Goal: Information Seeking & Learning: Understand process/instructions

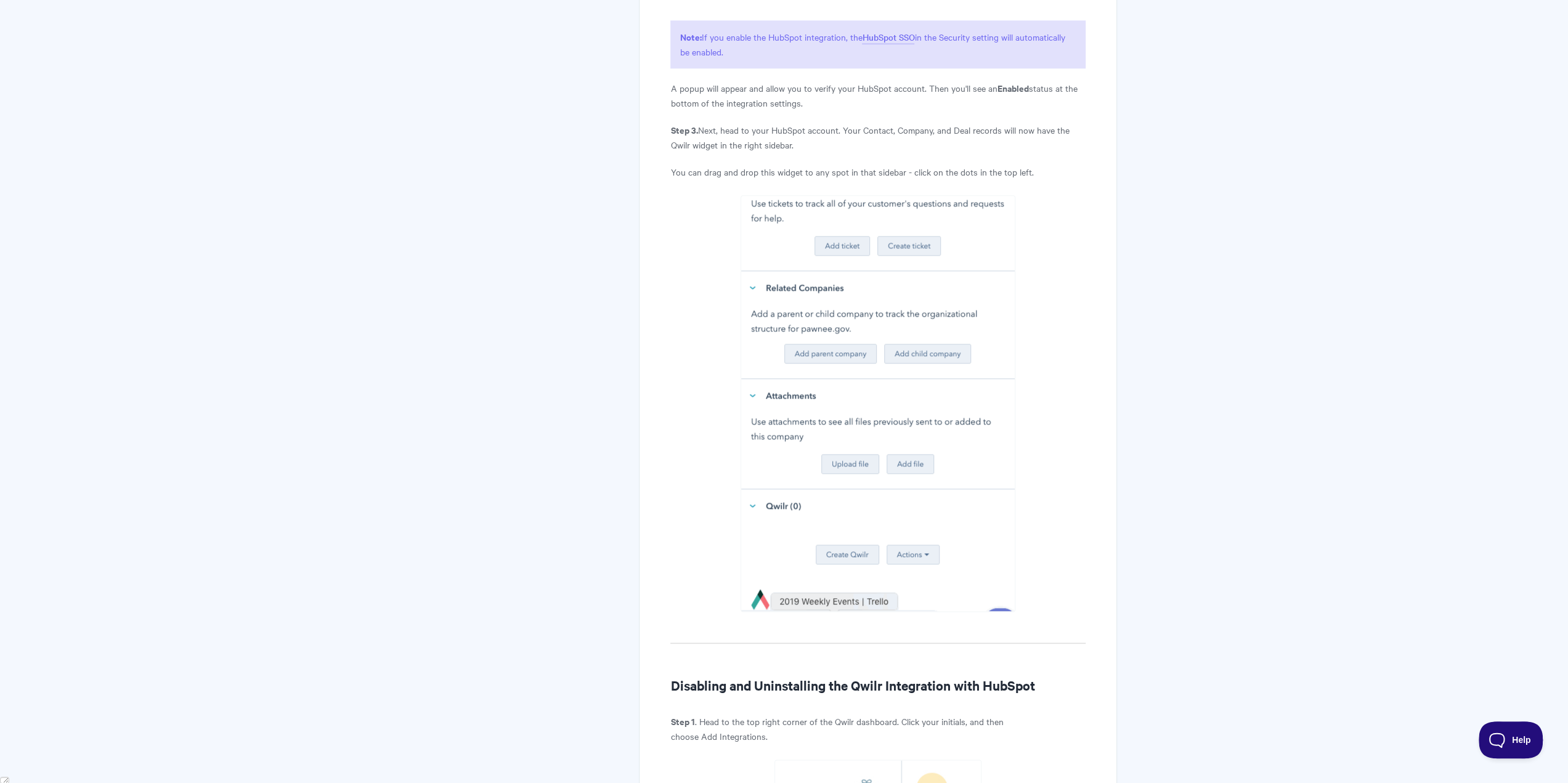
scroll to position [1356, 0]
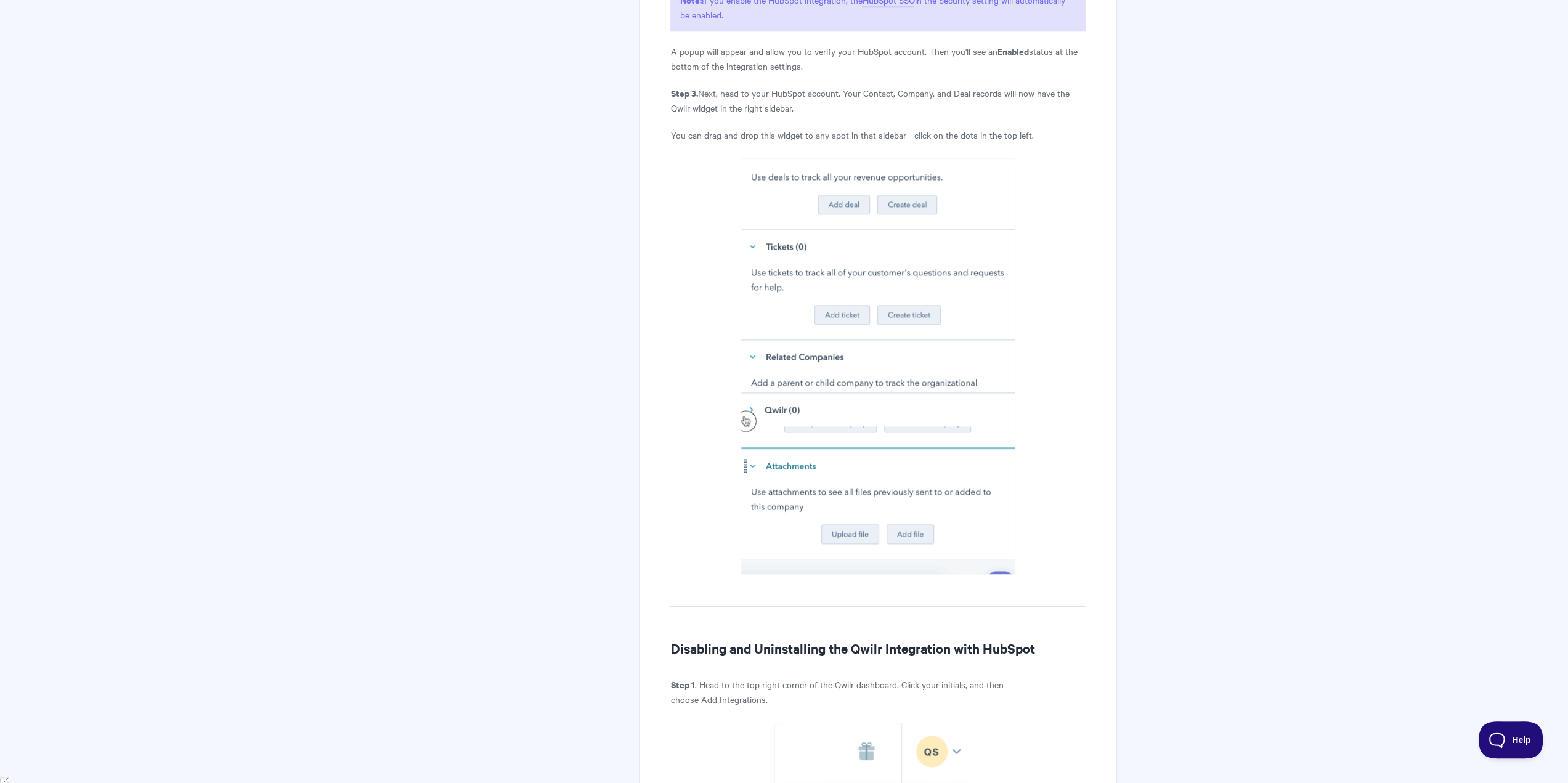
drag, startPoint x: 1163, startPoint y: 459, endPoint x: 1172, endPoint y: 530, distance: 71.6
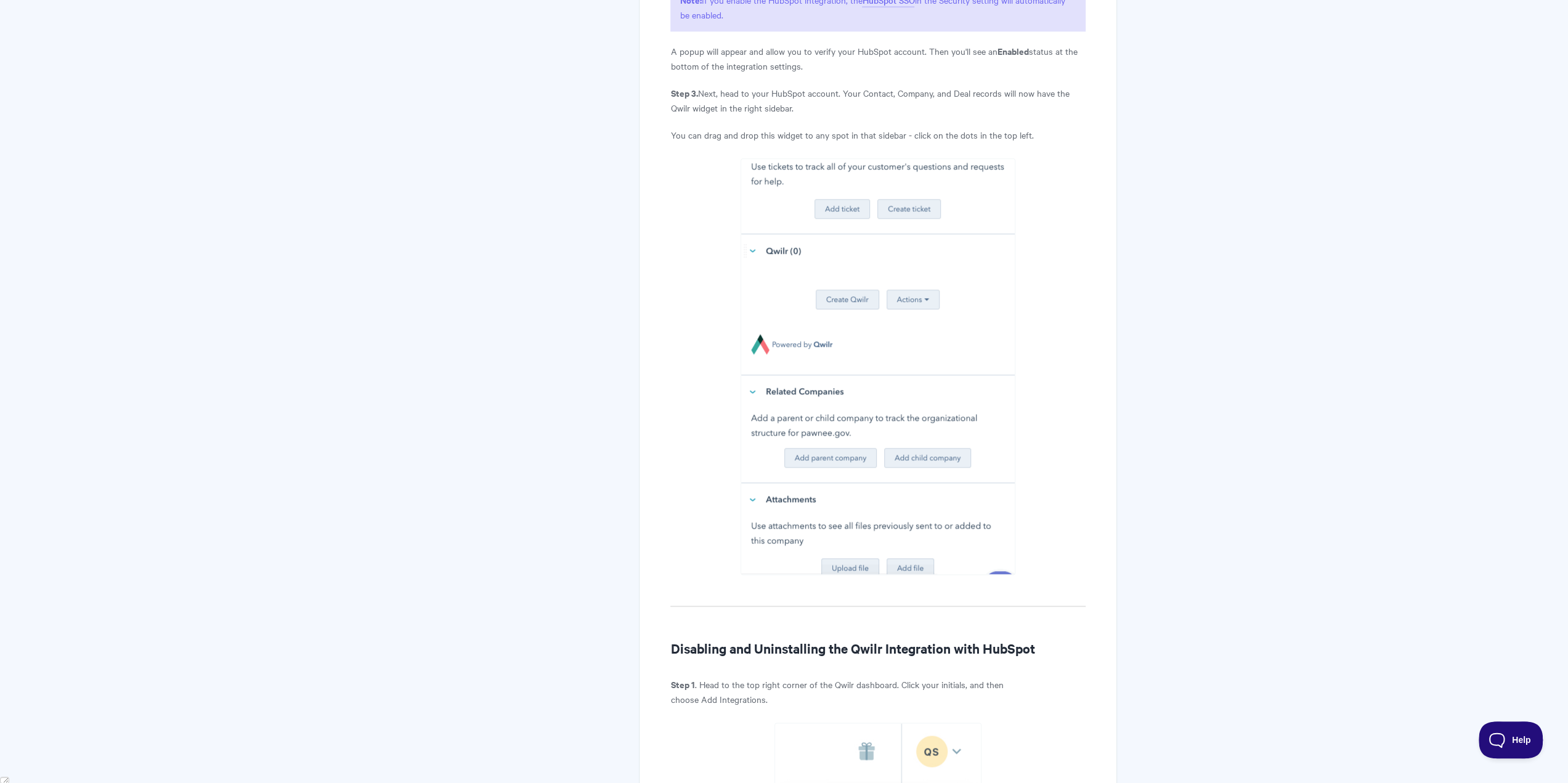
click at [1172, 531] on body "Toggle Navigation Home Getting Started Creating & Editing Pages Sharing & Analy…" at bounding box center [784, 400] width 1568 height 3511
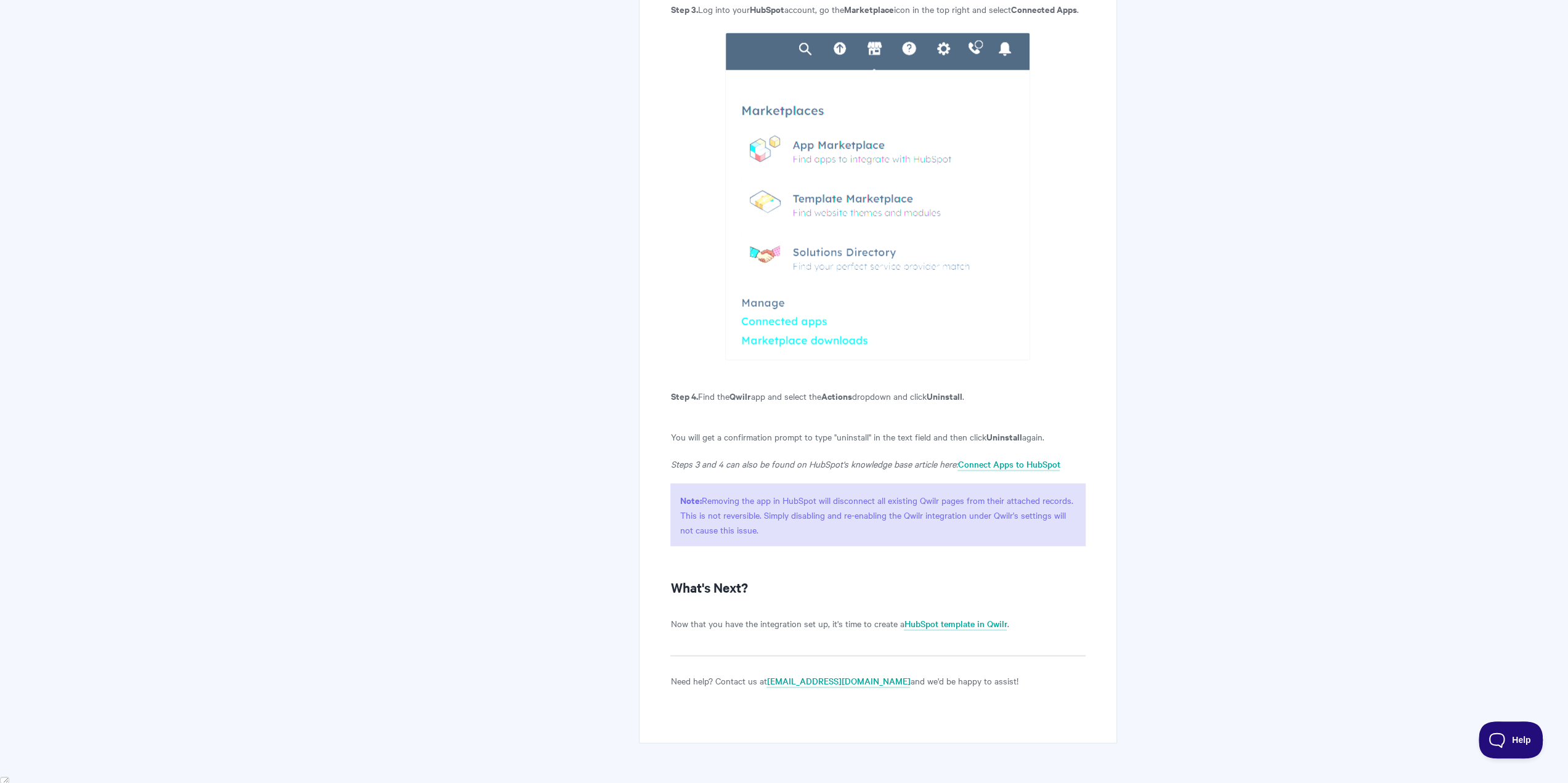
scroll to position [2739, 0]
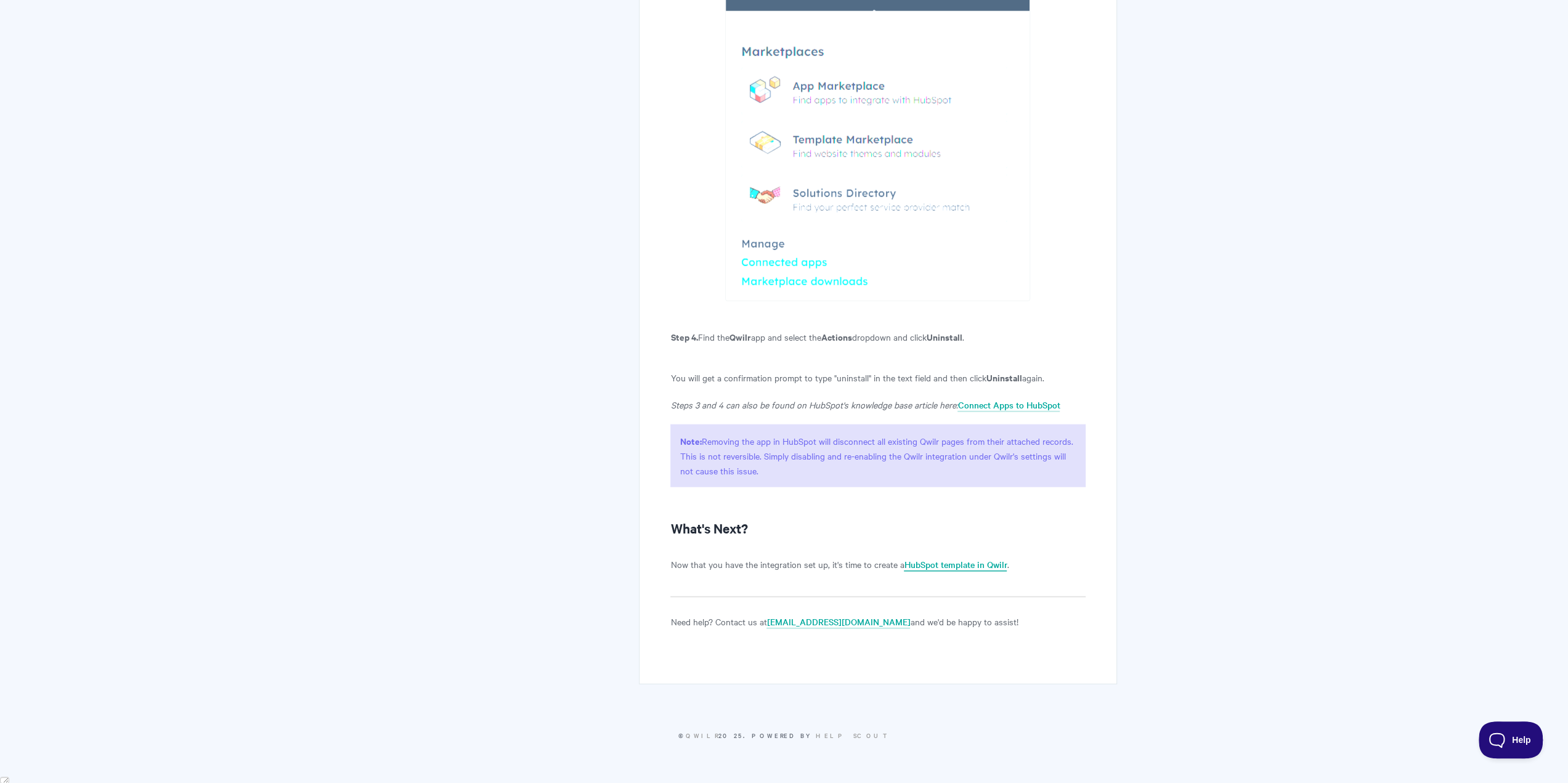
click at [966, 572] on link "HubSpot template in Qwilr" at bounding box center [955, 565] width 103 height 14
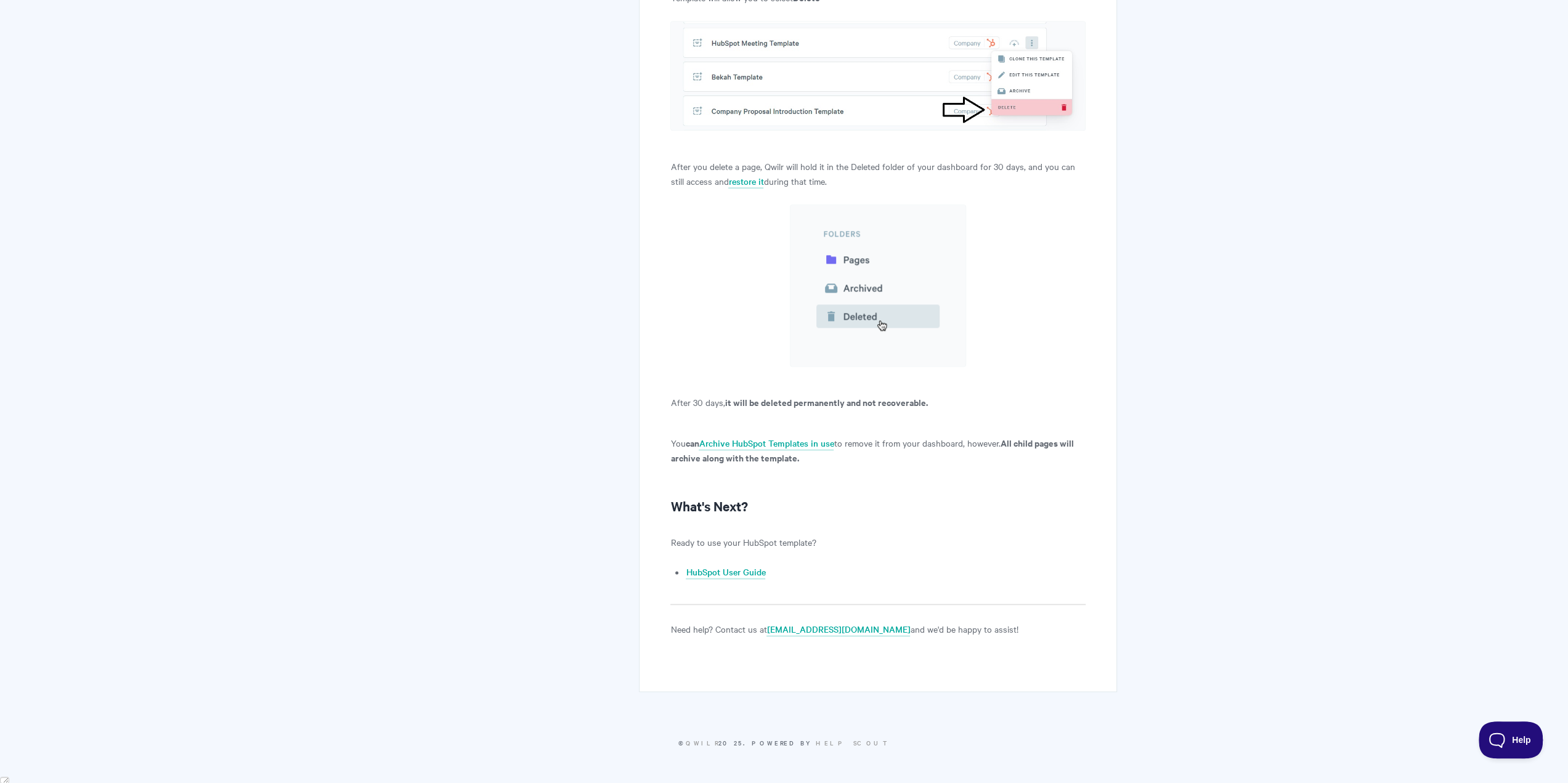
scroll to position [10902, 0]
click at [716, 575] on link "HubSpot User Guide" at bounding box center [725, 570] width 80 height 14
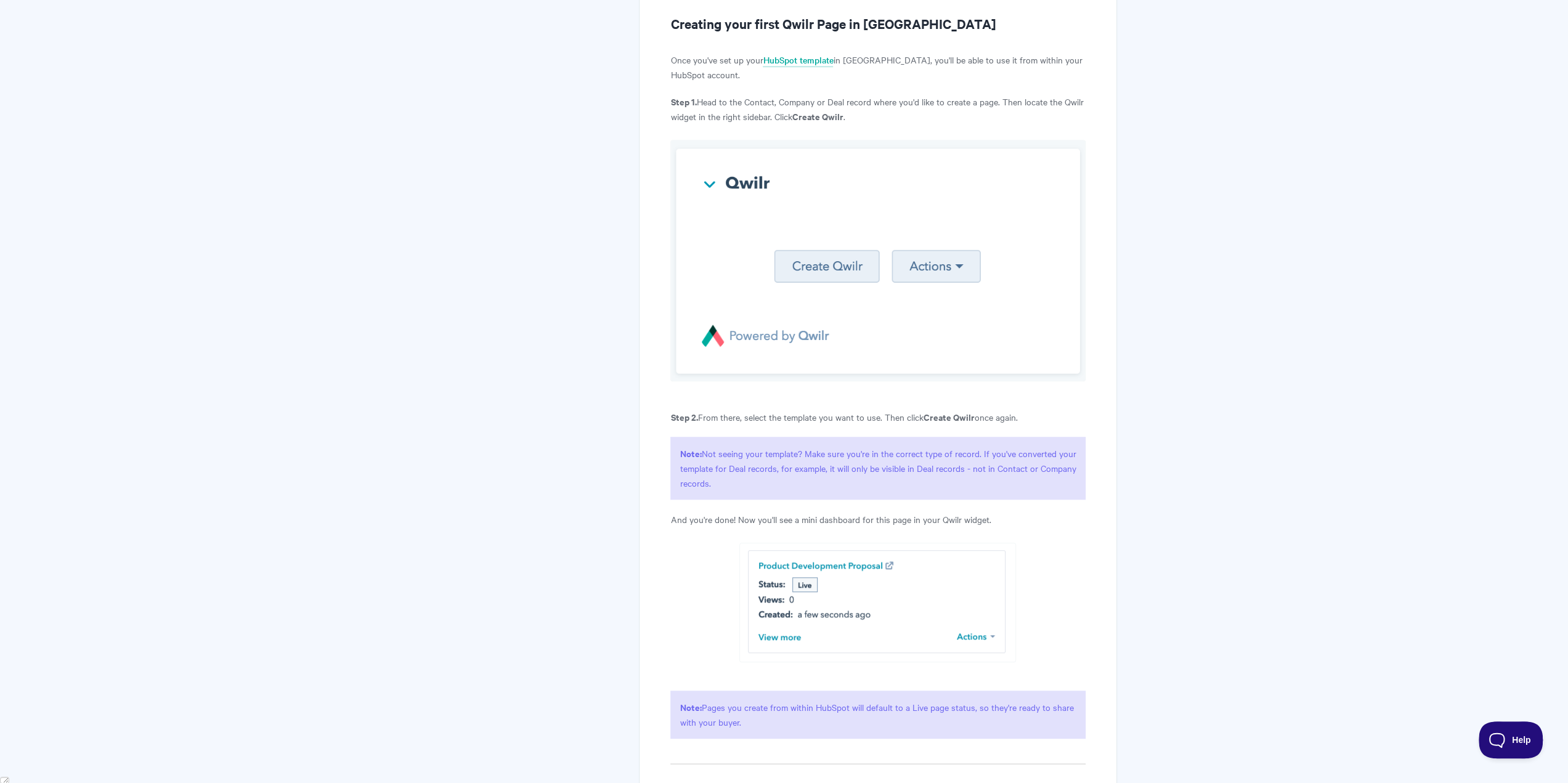
scroll to position [617, 0]
drag, startPoint x: 377, startPoint y: 554, endPoint x: 385, endPoint y: 602, distance: 48.7
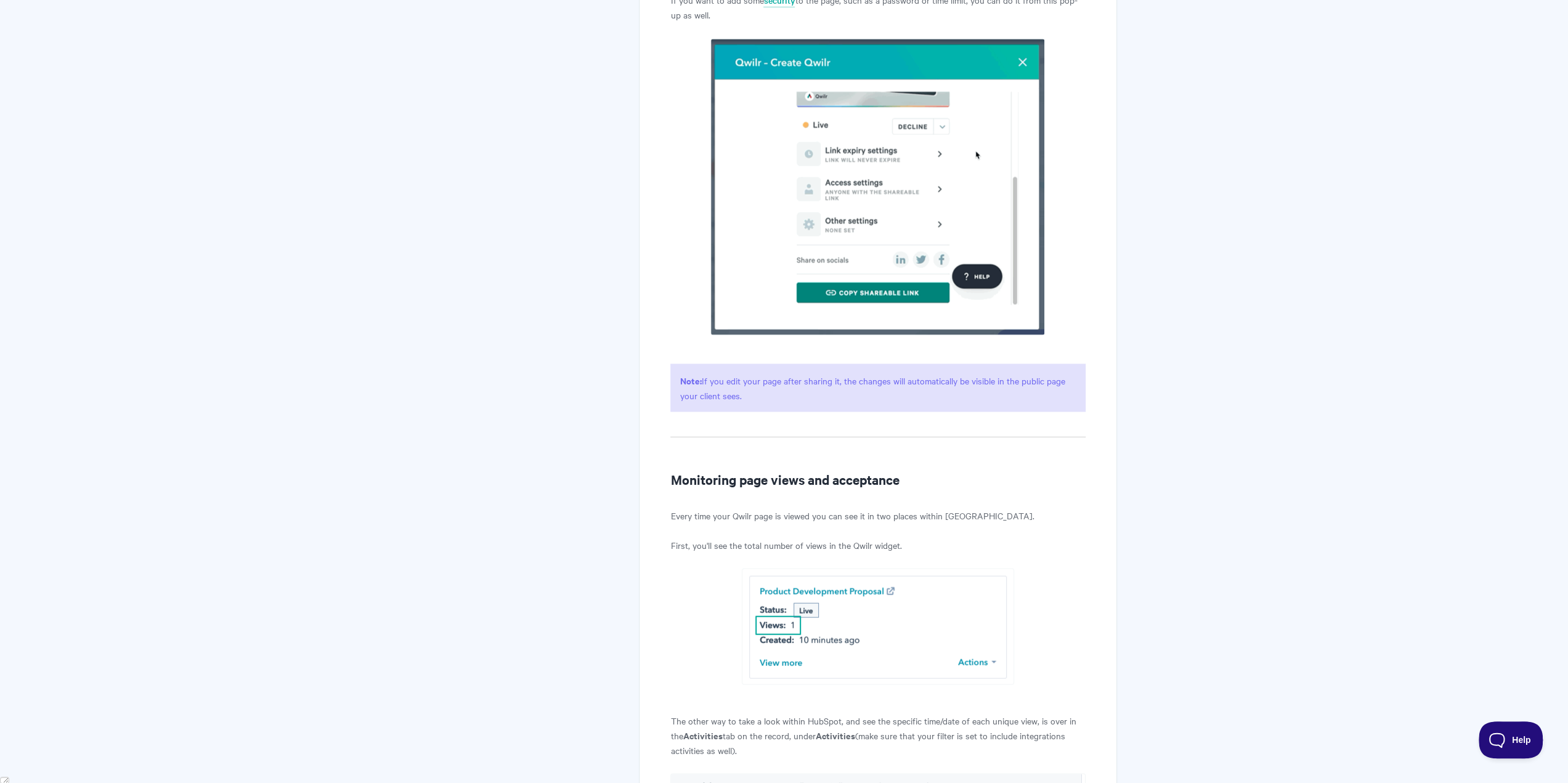
scroll to position [2096, 0]
drag, startPoint x: 360, startPoint y: 609, endPoint x: 256, endPoint y: 642, distance: 109.1
click at [256, 642] on body "Toggle Navigation Home Getting Started Creating & Editing Pages Sharing & Analy…" at bounding box center [784, 341] width 1568 height 4873
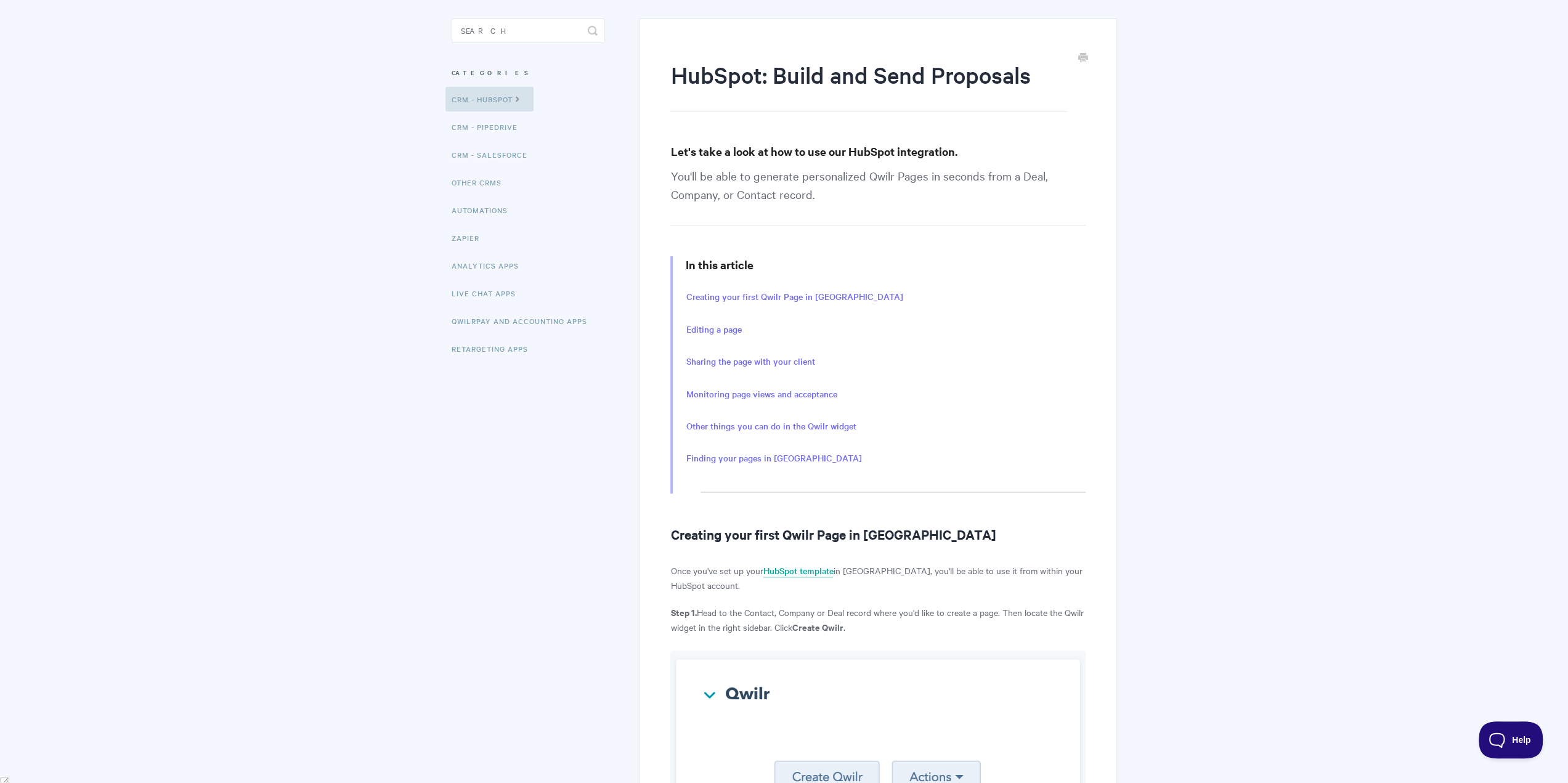
scroll to position [18, 0]
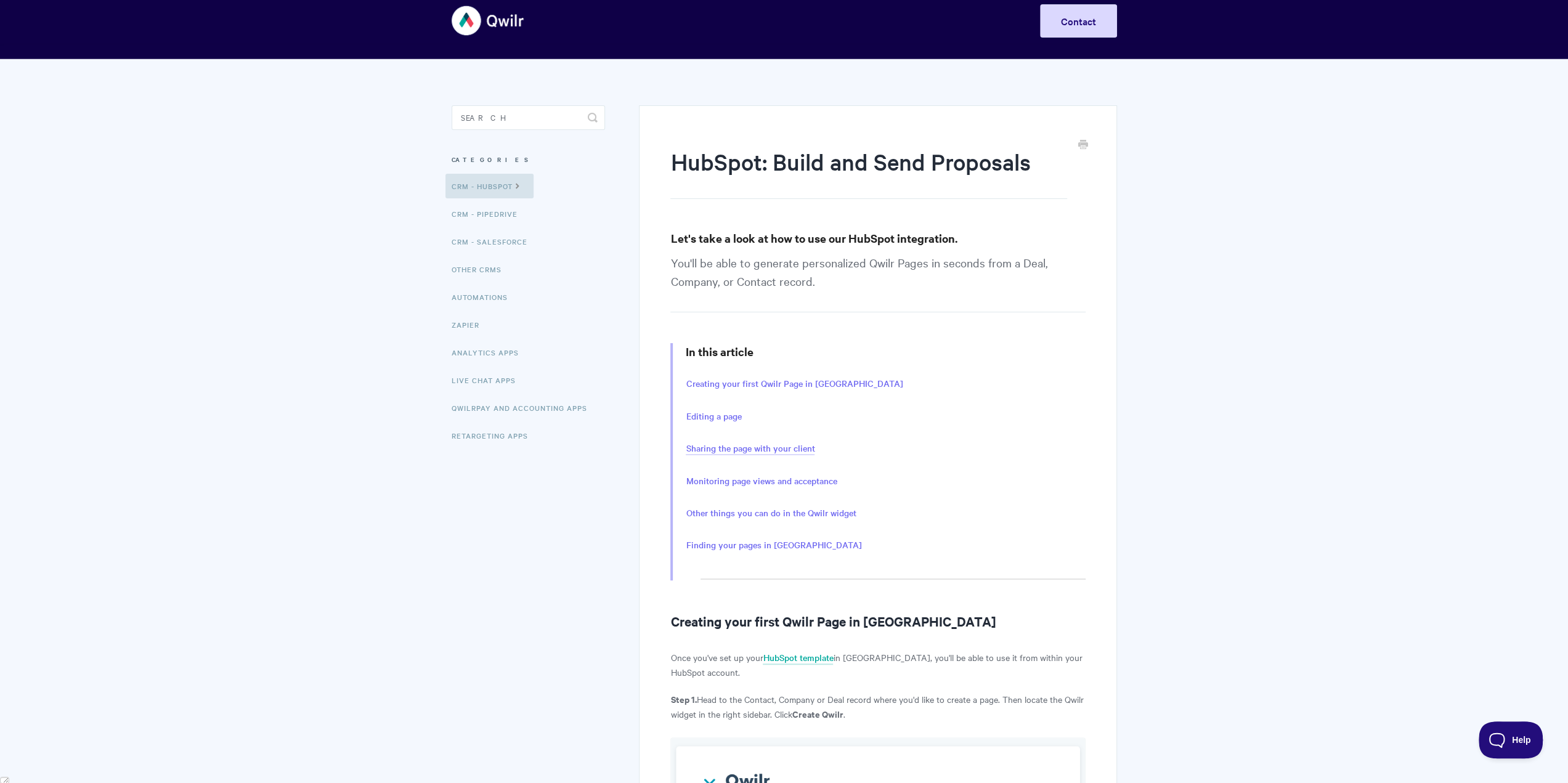
click at [749, 448] on link "Sharing the page with your client" at bounding box center [750, 448] width 129 height 14
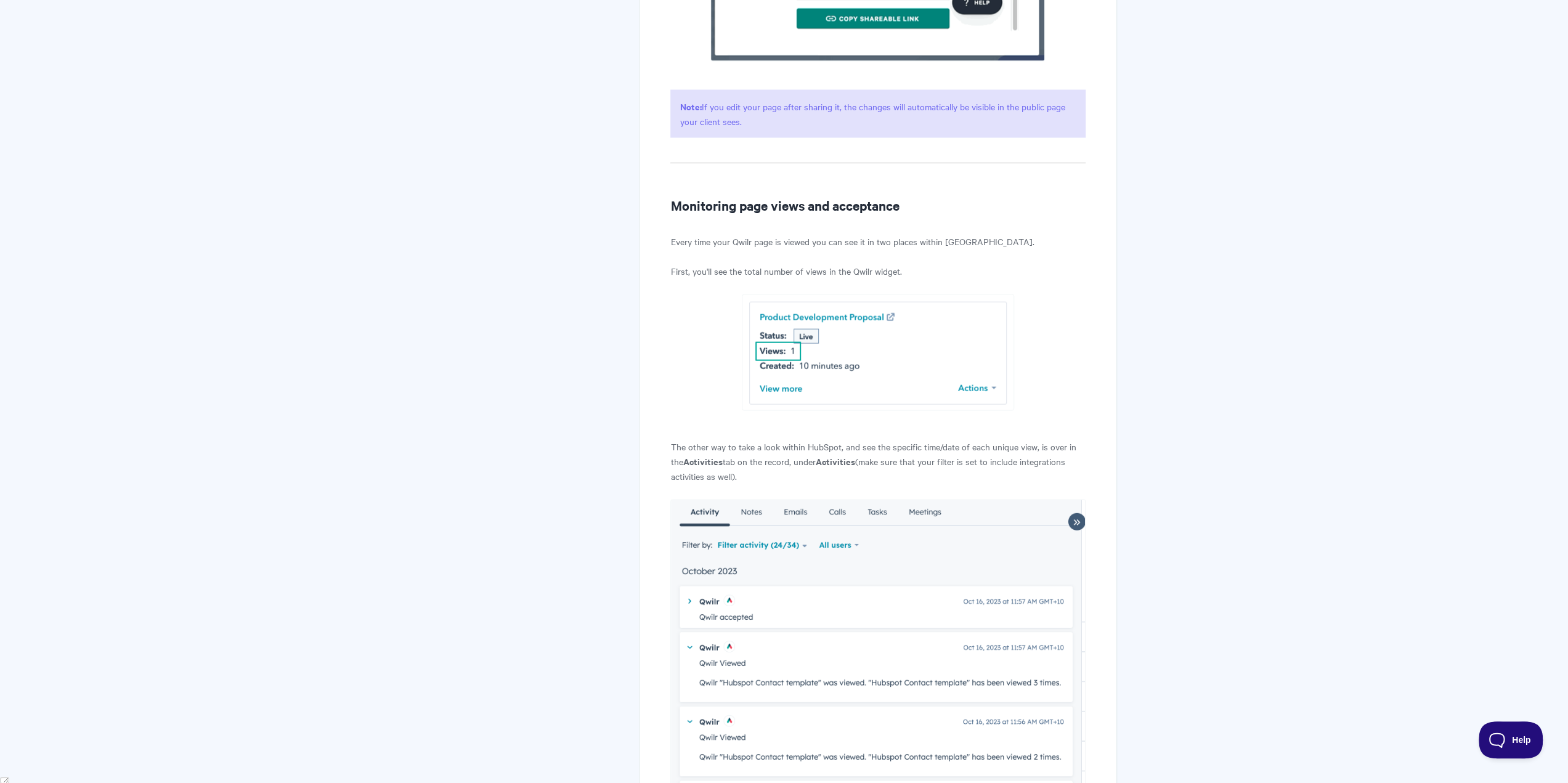
scroll to position [2369, 0]
